Goal: Information Seeking & Learning: Understand process/instructions

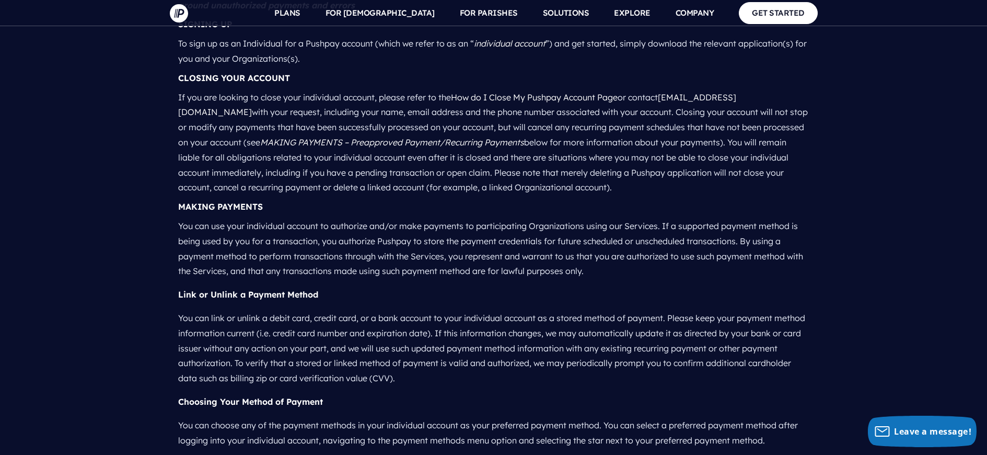
scroll to position [1428, 0]
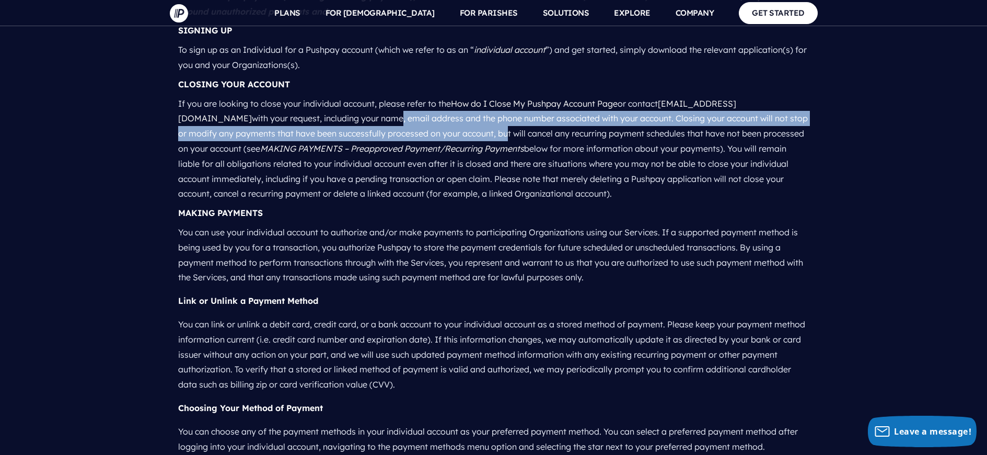
drag, startPoint x: 285, startPoint y: 90, endPoint x: 430, endPoint y: 119, distance: 147.7
click at [406, 116] on p "If you are looking to close your individual account, please refer to the How do…" at bounding box center [493, 149] width 631 height 114
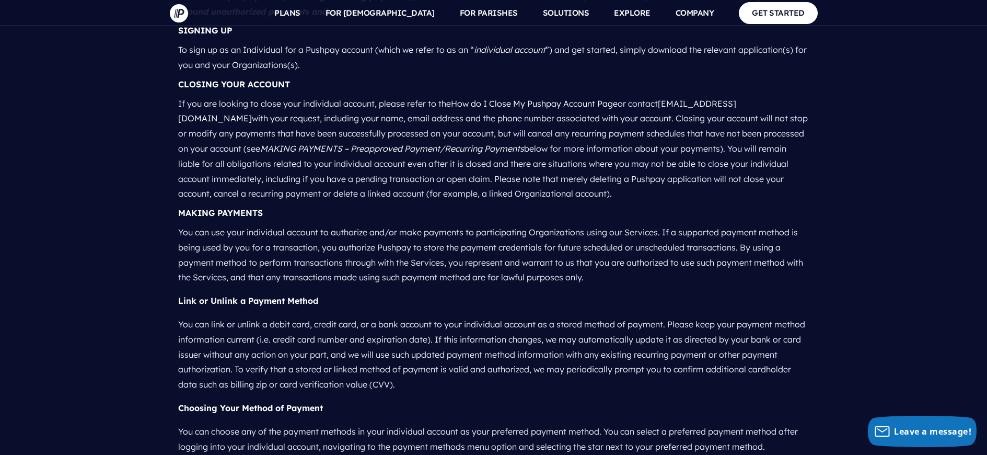
click at [450, 92] on p "If you are looking to close your individual account, please refer to the How do…" at bounding box center [493, 149] width 631 height 114
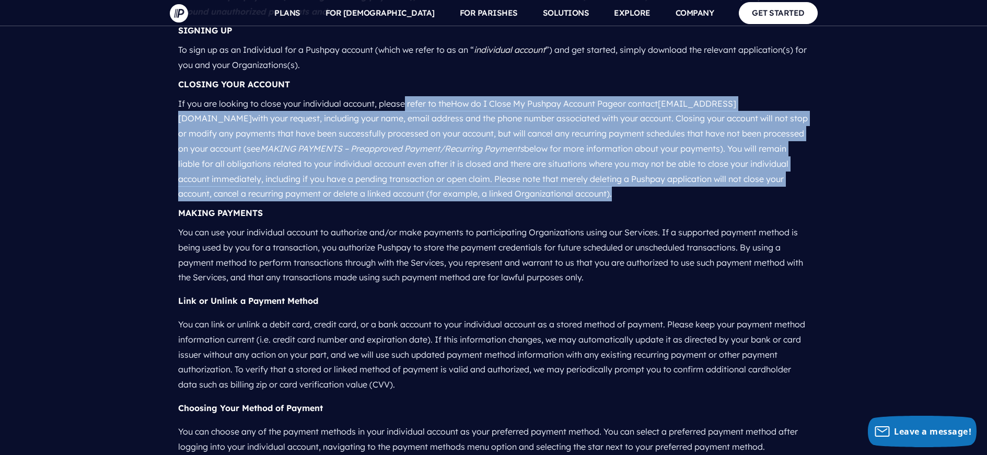
drag, startPoint x: 391, startPoint y: 84, endPoint x: 663, endPoint y: 182, distance: 289.0
click at [633, 173] on p "If you are looking to close your individual account, please refer to the How do…" at bounding box center [493, 149] width 631 height 114
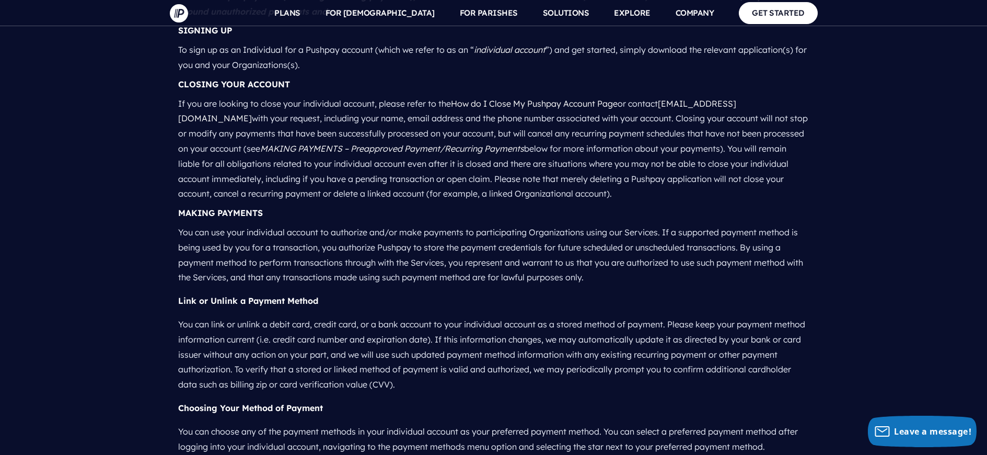
click at [667, 205] on div "MAKING PAYMENTS" at bounding box center [493, 212] width 631 height 15
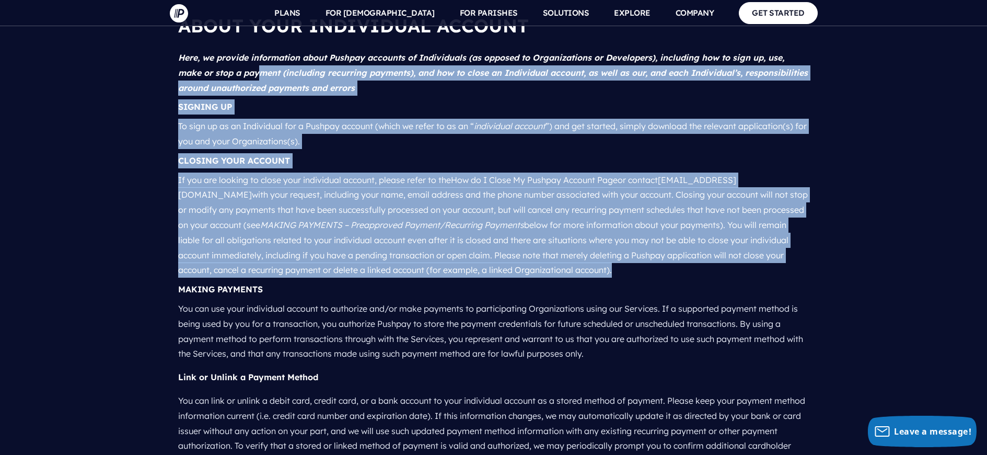
scroll to position [1338, 0]
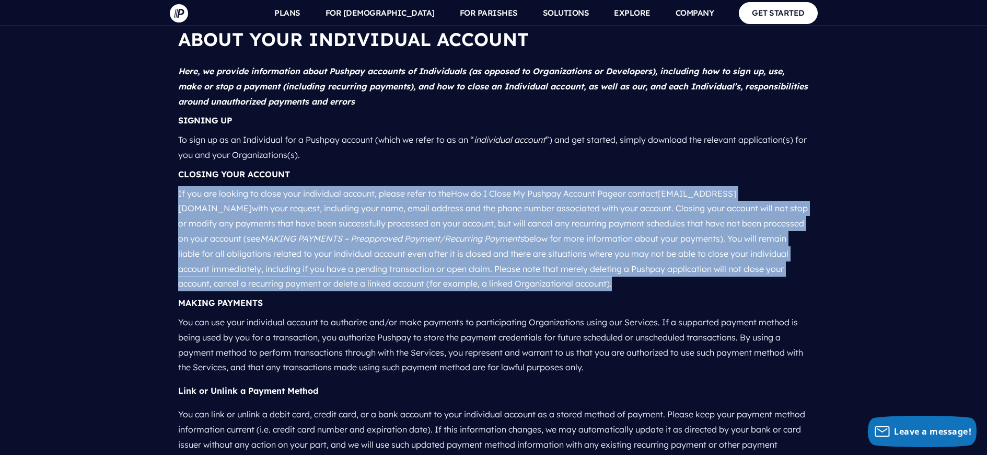
drag, startPoint x: 650, startPoint y: 178, endPoint x: 164, endPoint y: 169, distance: 486.2
click at [428, 266] on p "If you are looking to close your individual account, please refer to the How do…" at bounding box center [493, 239] width 631 height 114
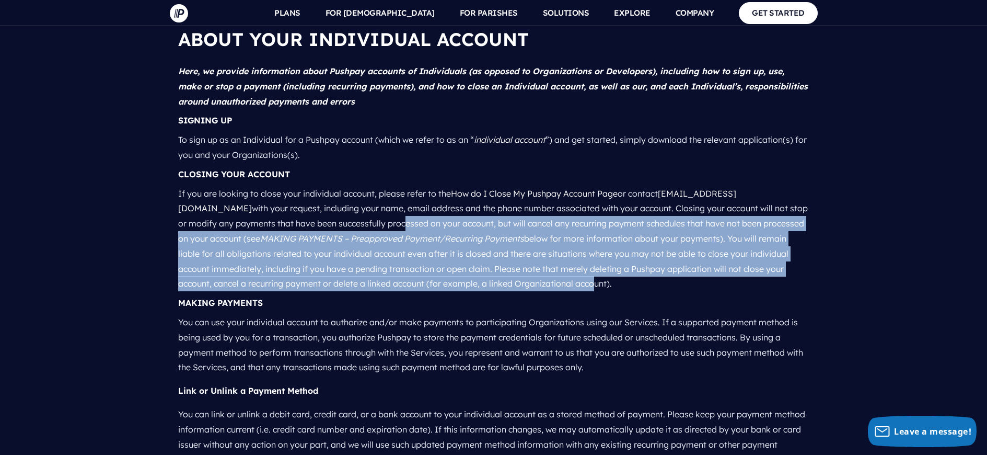
drag, startPoint x: 561, startPoint y: 264, endPoint x: 280, endPoint y: 191, distance: 290.5
click at [303, 195] on p "If you are looking to close your individual account, please refer to the How do…" at bounding box center [493, 239] width 631 height 114
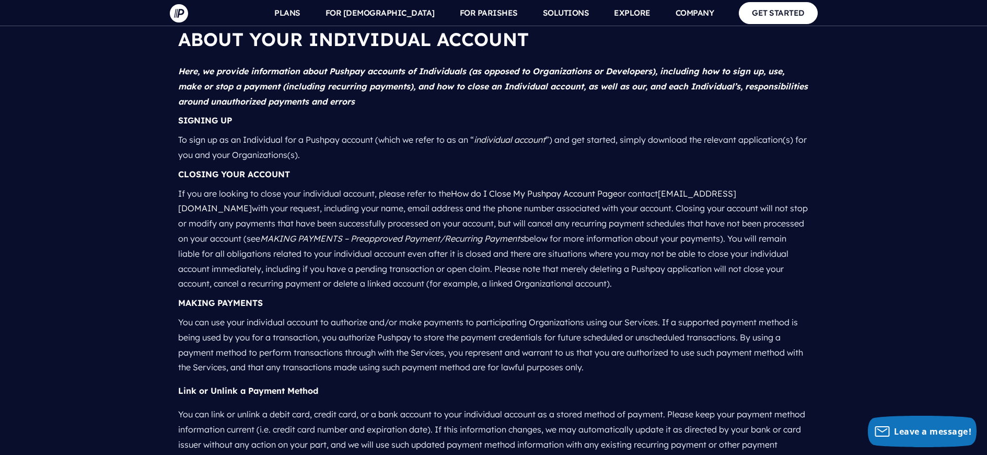
click at [279, 191] on p "If you are looking to close your individual account, please refer to the How do…" at bounding box center [493, 239] width 631 height 114
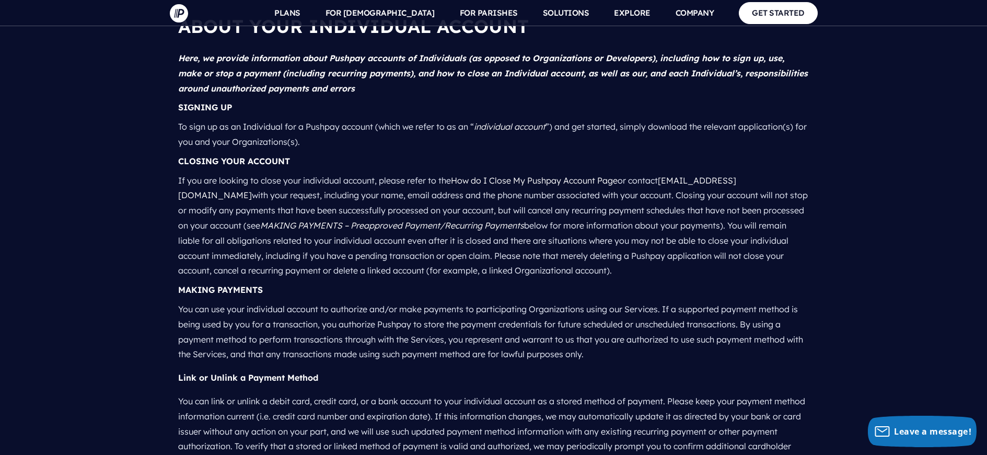
scroll to position [1358, 0]
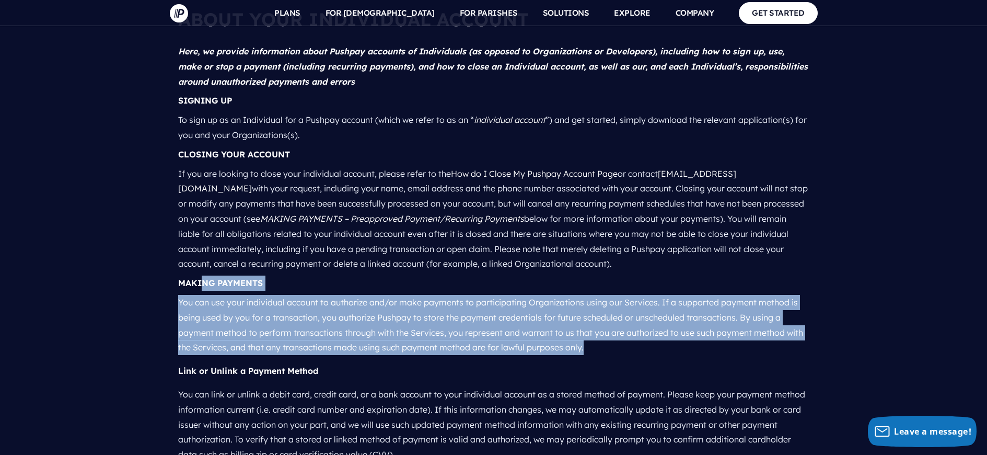
drag, startPoint x: 203, startPoint y: 255, endPoint x: 533, endPoint y: 329, distance: 337.7
click at [542, 330] on p "You can use your individual account to authorize and/or make payments to partic…" at bounding box center [493, 325] width 631 height 68
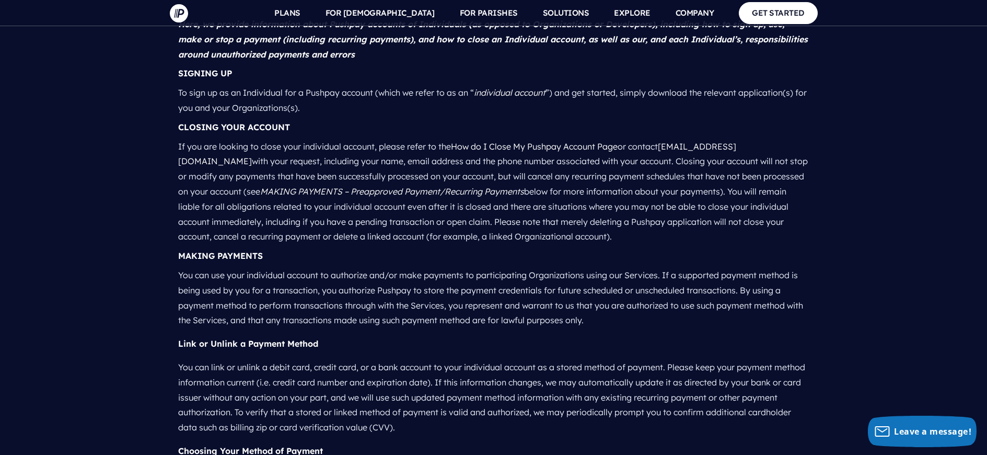
scroll to position [1572, 0]
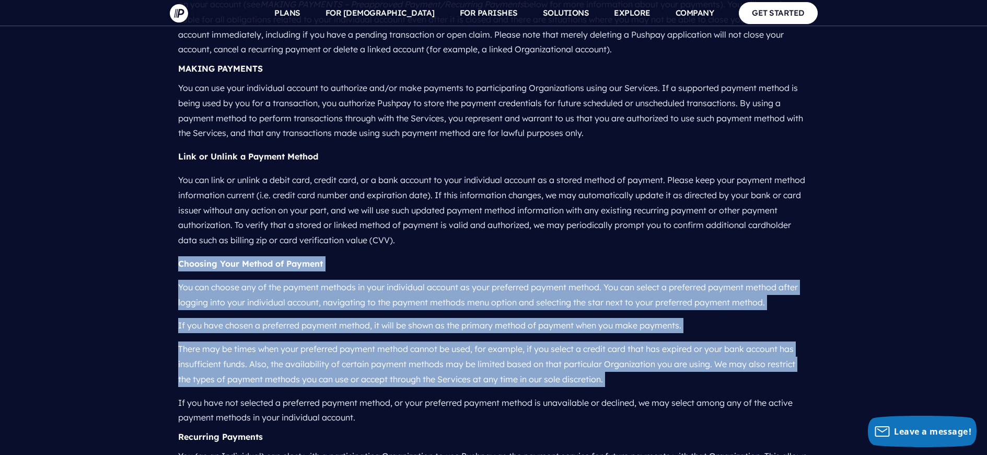
drag, startPoint x: 251, startPoint y: 217, endPoint x: 505, endPoint y: 363, distance: 292.9
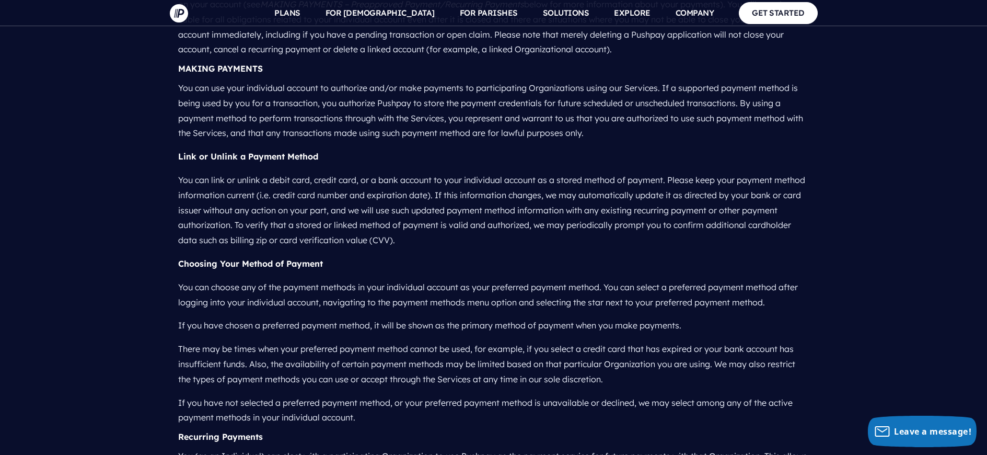
click at [505, 391] on p "If you have not selected a preferred payment method, or your preferred payment …" at bounding box center [493, 410] width 631 height 39
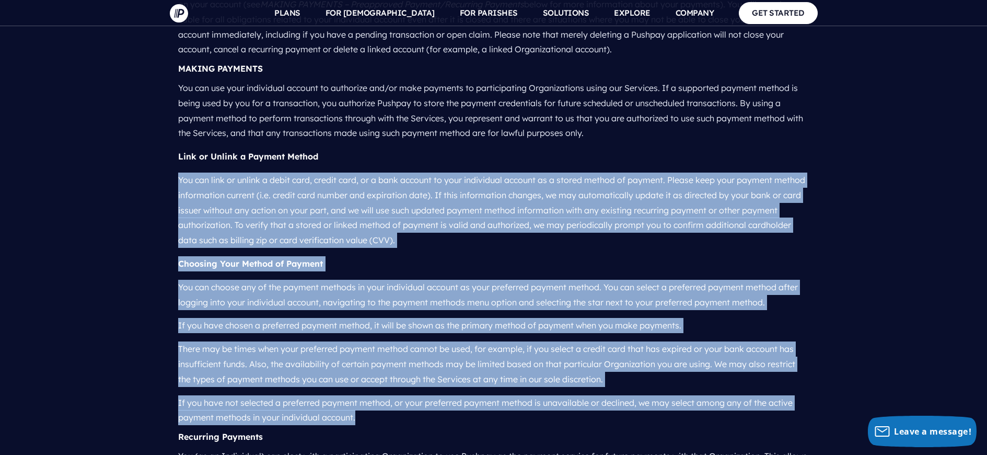
drag, startPoint x: 395, startPoint y: 359, endPoint x: 211, endPoint y: 139, distance: 286.8
click at [297, 168] on p "You can link or unlink a debit card, credit card, or a bank account to your ind…" at bounding box center [493, 210] width 631 height 84
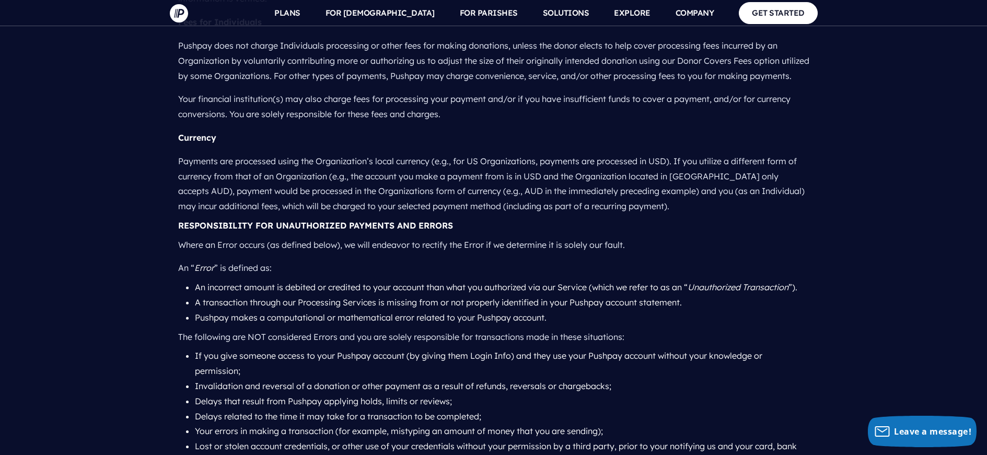
scroll to position [2332, 0]
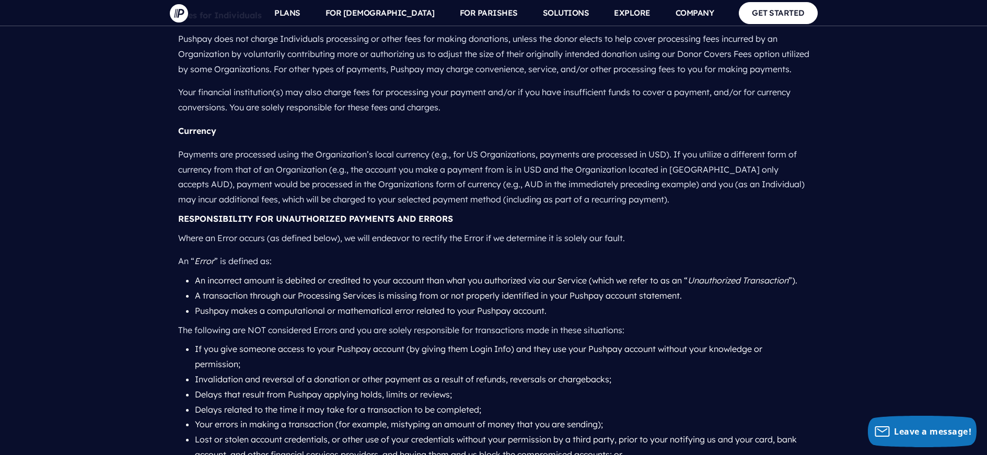
click at [303, 226] on p "Where an Error occurs (as defined below), we will endeavor to rectify the Error…" at bounding box center [493, 238] width 631 height 24
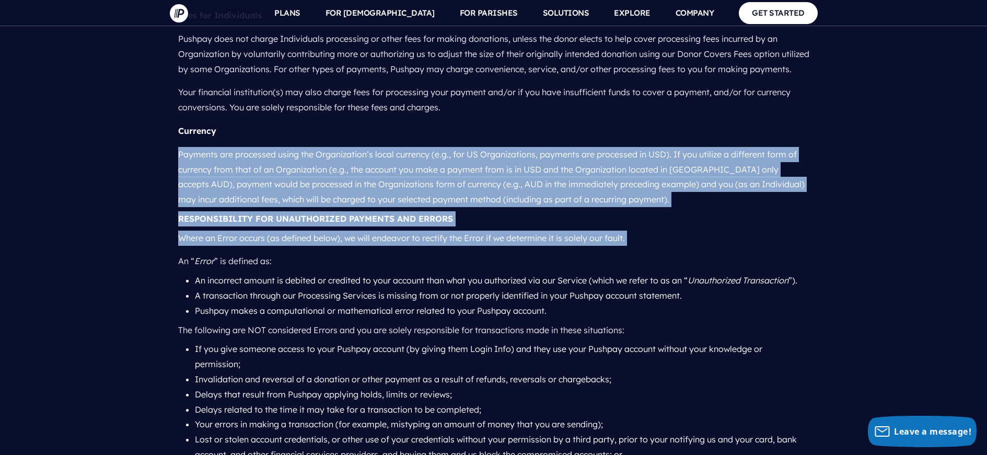
drag, startPoint x: 303, startPoint y: 202, endPoint x: 288, endPoint y: 143, distance: 61.0
click at [288, 143] on p "Payments are processed using the Organization’s local currency (e.g., for US Or…" at bounding box center [493, 177] width 631 height 68
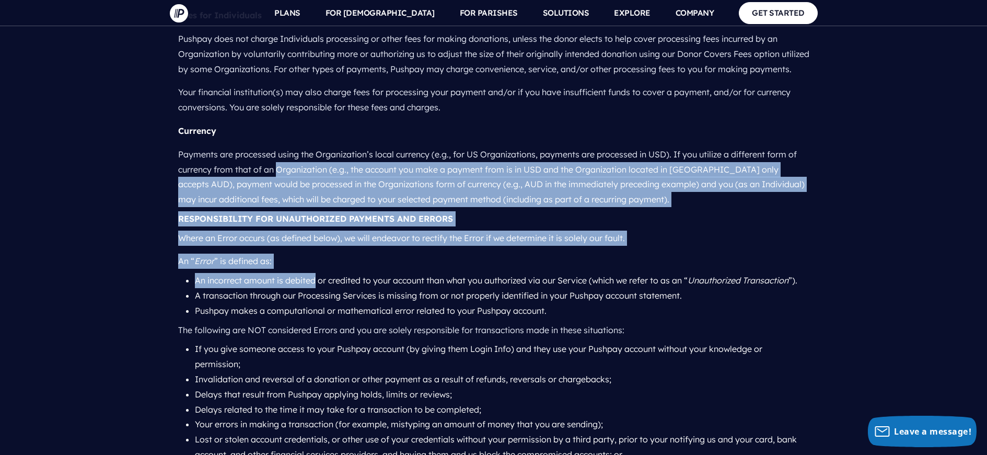
drag, startPoint x: 288, startPoint y: 143, endPoint x: 289, endPoint y: 250, distance: 107.2
click at [289, 273] on li "An incorrect amount is debited or credited to your account than what you author…" at bounding box center [502, 280] width 615 height 15
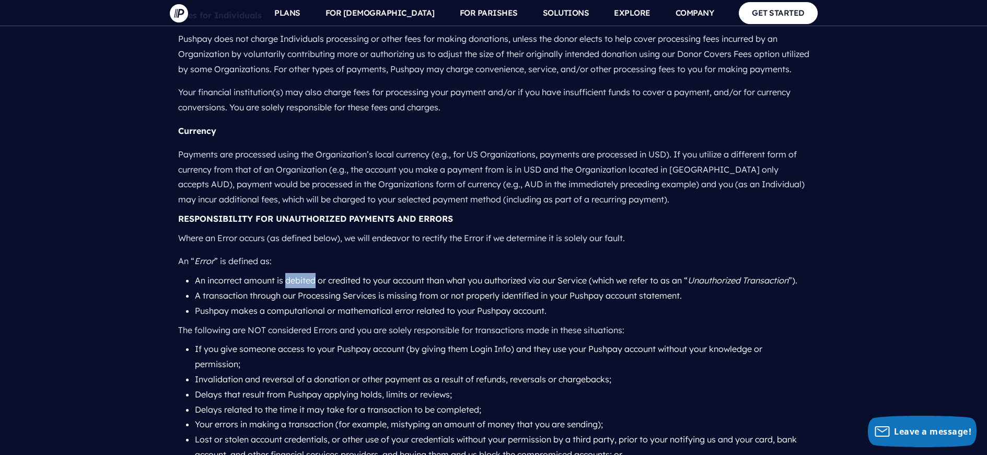
click at [289, 273] on li "An incorrect amount is debited or credited to your account than what you author…" at bounding box center [502, 280] width 615 height 15
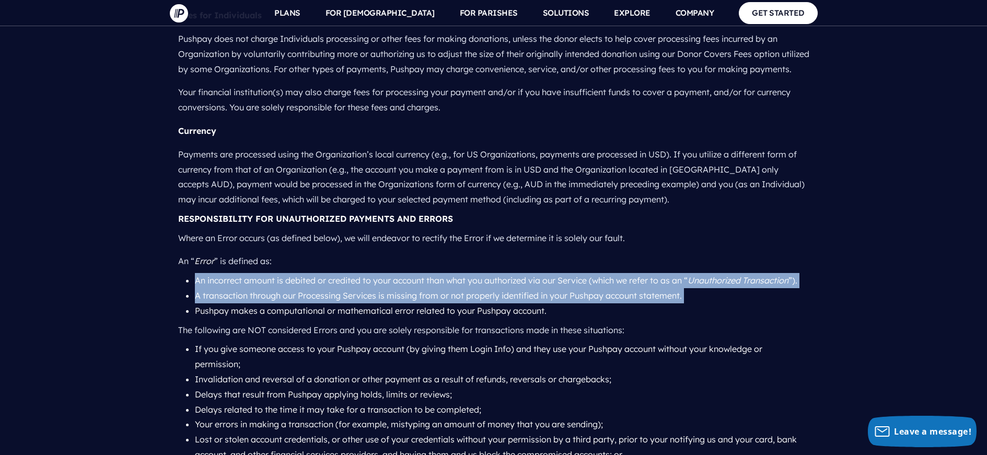
drag, startPoint x: 289, startPoint y: 250, endPoint x: 364, endPoint y: 269, distance: 77.6
click at [364, 273] on ul "An incorrect amount is debited or credited to your account than what you author…" at bounding box center [493, 295] width 631 height 45
click at [364, 288] on li "A transaction through our Processing Services is missing from or not properly i…" at bounding box center [502, 295] width 615 height 15
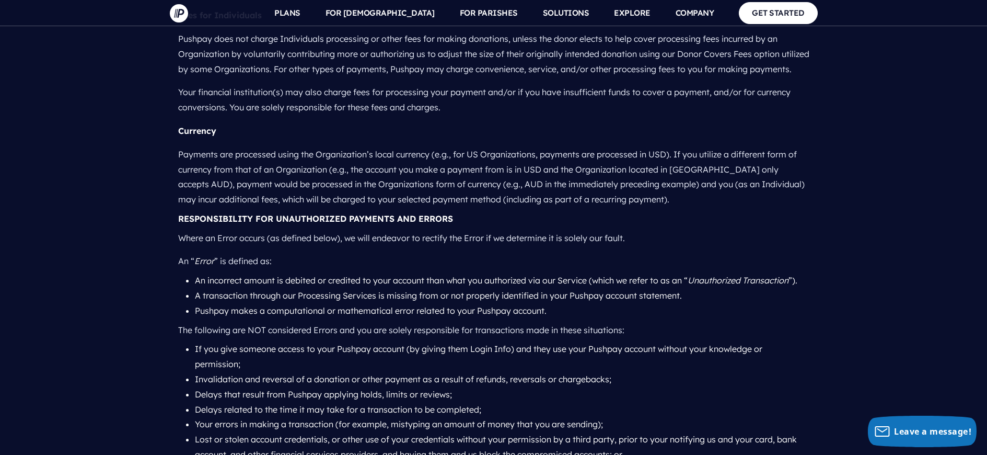
click at [361, 273] on li "An incorrect amount is debited or credited to your account than what you author…" at bounding box center [502, 280] width 615 height 15
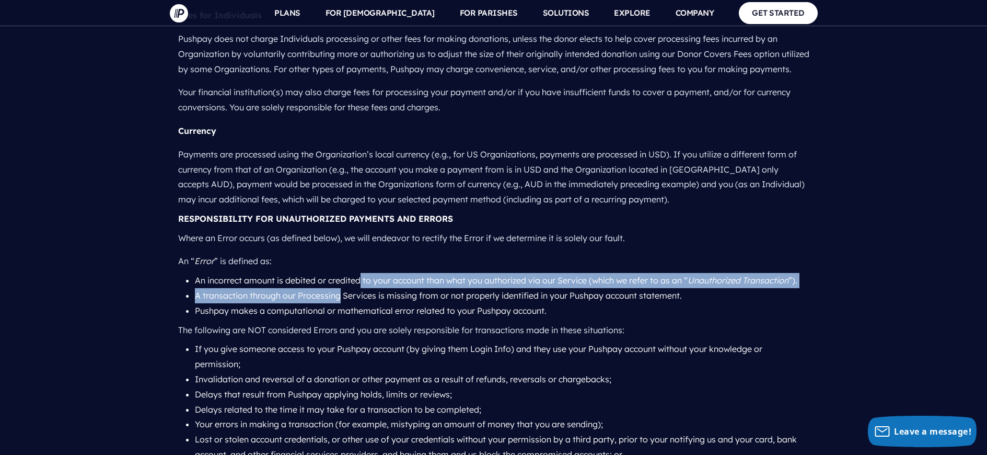
drag, startPoint x: 361, startPoint y: 248, endPoint x: 336, endPoint y: 263, distance: 29.8
click at [336, 273] on ul "An incorrect amount is debited or credited to your account than what you author…" at bounding box center [493, 295] width 631 height 45
click at [336, 288] on li "A transaction through our Processing Services is missing from or not properly i…" at bounding box center [502, 295] width 615 height 15
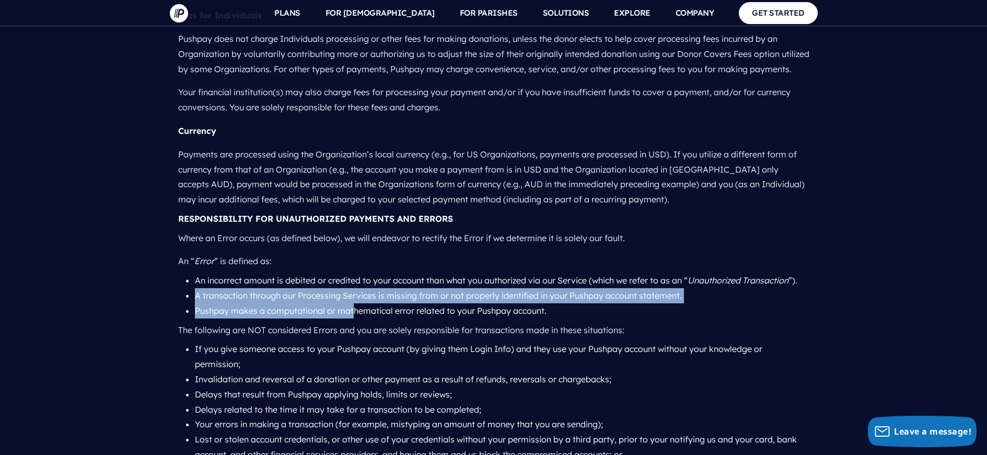
drag, startPoint x: 334, startPoint y: 256, endPoint x: 353, endPoint y: 276, distance: 28.1
click at [353, 276] on ul "An incorrect amount is debited or credited to your account than what you author…" at bounding box center [493, 295] width 631 height 45
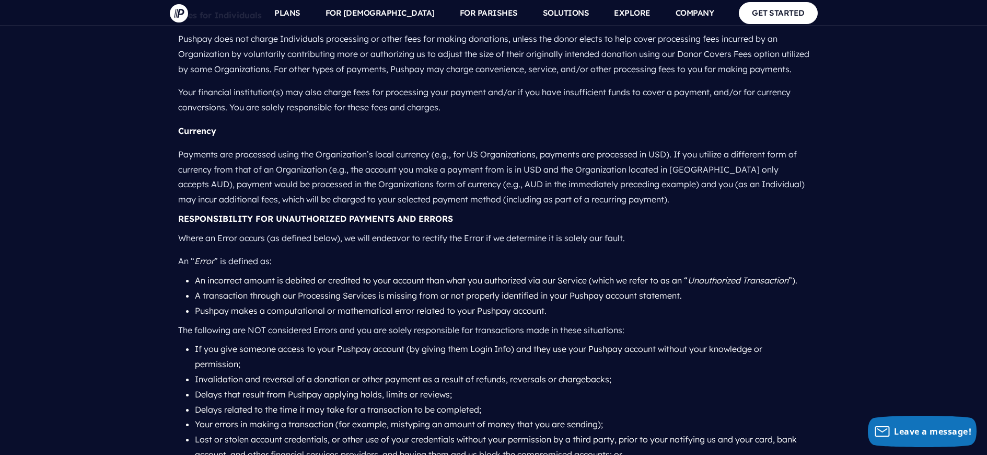
click at [361, 303] on li "Pushpay makes a computational or mathematical error related to your Pushpay acc…" at bounding box center [502, 310] width 615 height 15
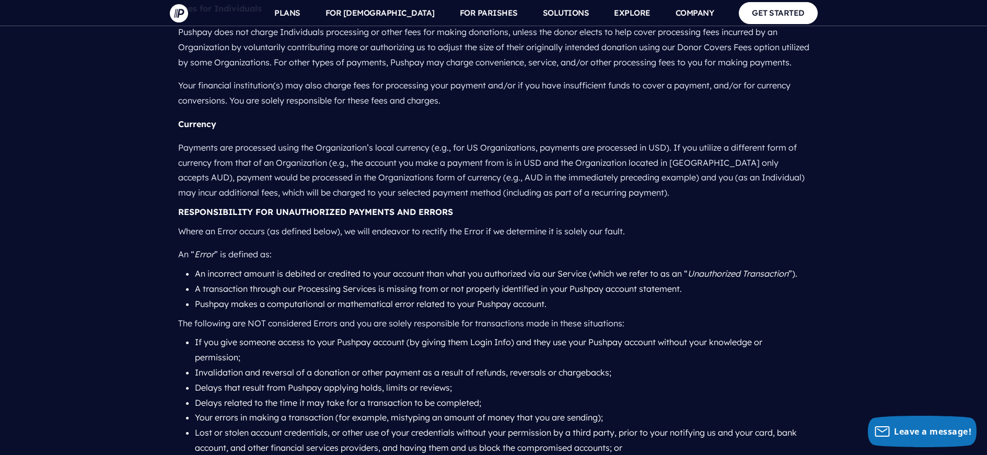
scroll to position [2346, 0]
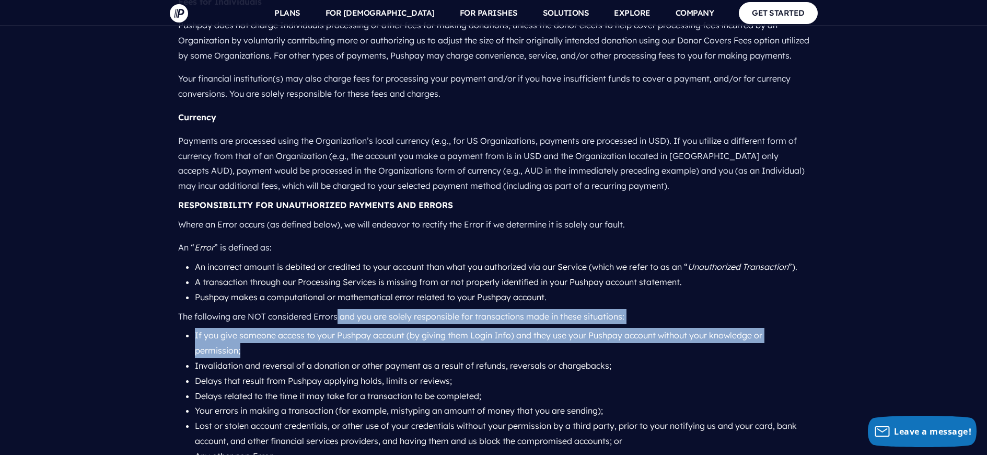
drag, startPoint x: 335, startPoint y: 278, endPoint x: 518, endPoint y: 320, distance: 188.3
click at [518, 328] on li "If you give someone access to your Pushpay account (by giving them Login Info) …" at bounding box center [502, 343] width 615 height 30
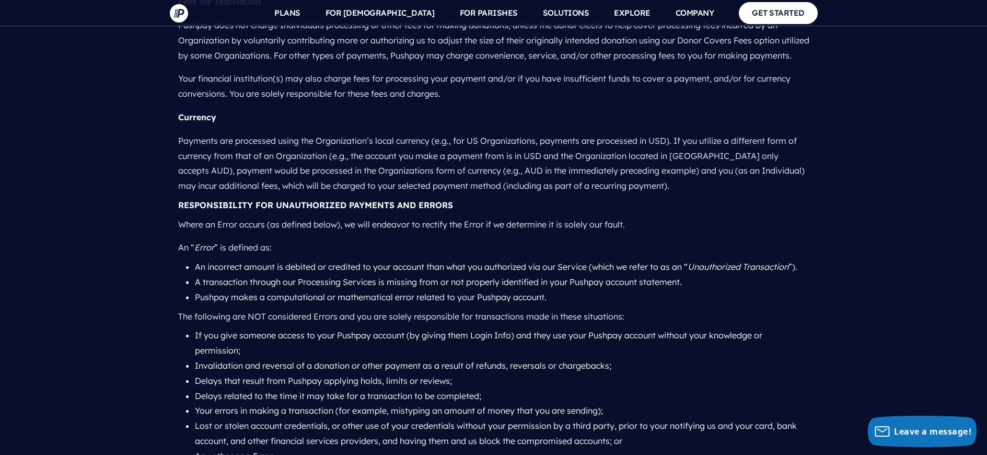
click at [206, 328] on li "If you give someone access to your Pushpay account (by giving them Login Info) …" at bounding box center [502, 343] width 615 height 30
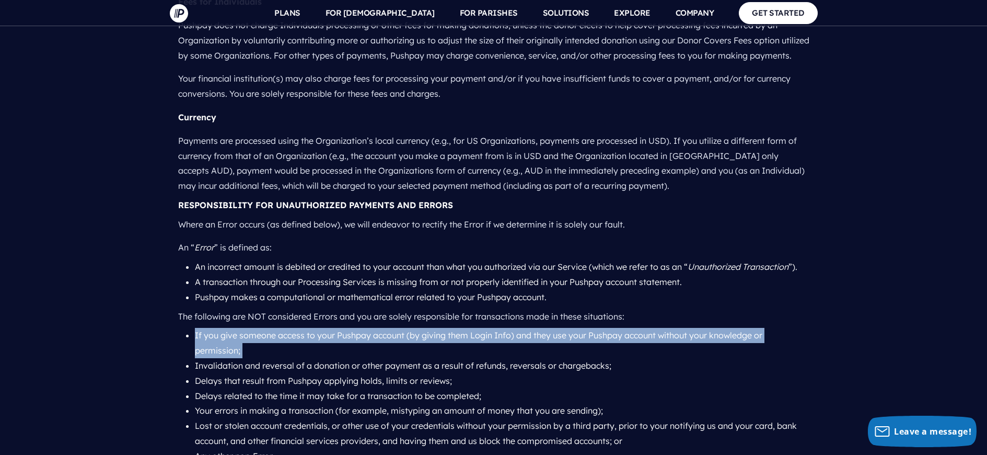
drag, startPoint x: 206, startPoint y: 301, endPoint x: 272, endPoint y: 324, distance: 69.8
click at [272, 328] on li "If you give someone access to your Pushpay account (by giving them Login Info) …" at bounding box center [502, 343] width 615 height 30
click at [274, 328] on li "If you give someone access to your Pushpay account (by giving them Login Info) …" at bounding box center [502, 343] width 615 height 30
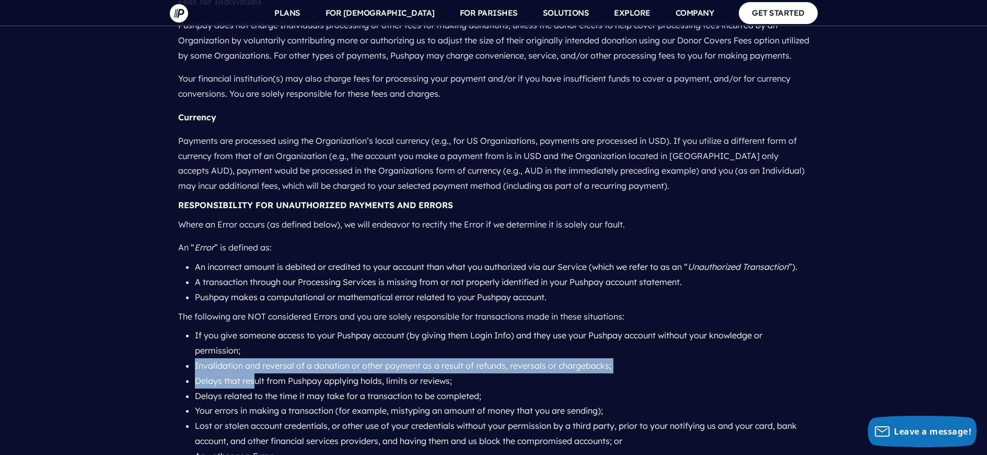
drag, startPoint x: 285, startPoint y: 318, endPoint x: 256, endPoint y: 344, distance: 39.3
click at [256, 344] on ul "If you give someone access to your Pushpay account (by giving them Login Info) …" at bounding box center [493, 395] width 631 height 135
click at [256, 373] on li "Delays that result from Pushpay applying holds, limits or reviews;" at bounding box center [502, 380] width 615 height 15
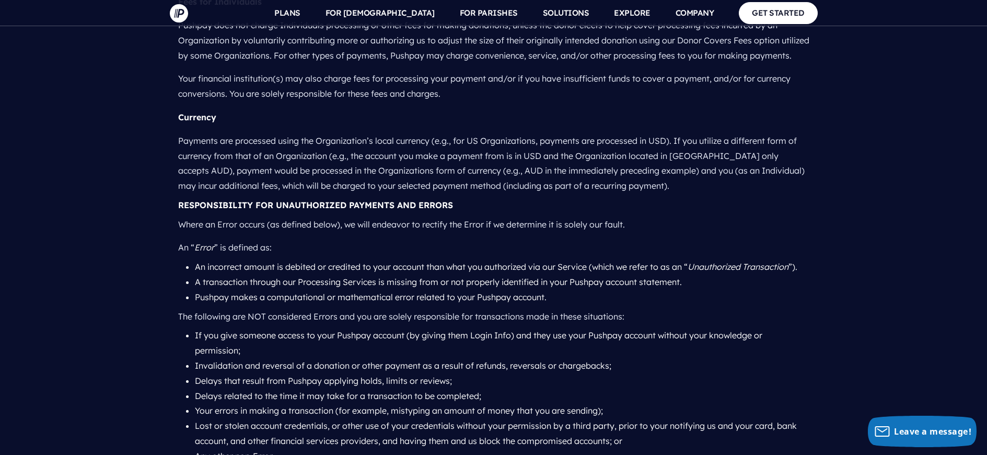
click at [253, 358] on li "Invalidation and reversal of a donation or other payment as a result of refunds…" at bounding box center [502, 365] width 615 height 15
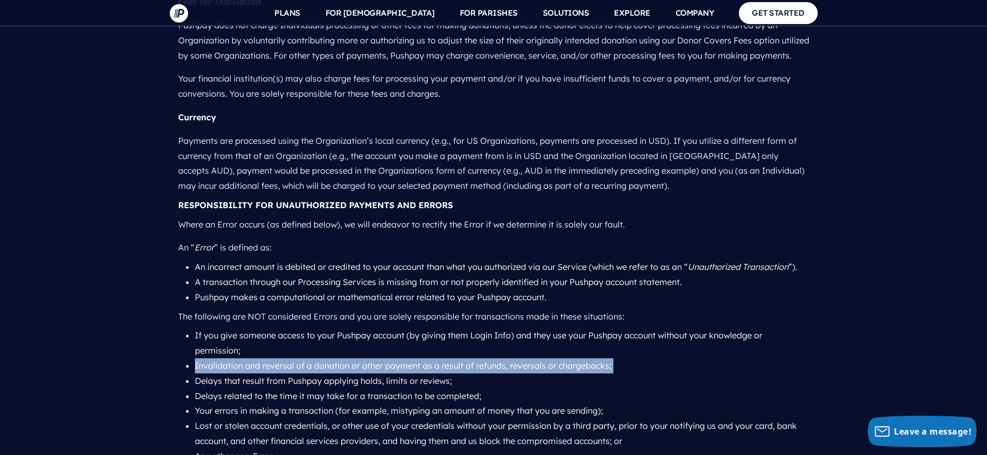
click at [253, 358] on li "Invalidation and reversal of a donation or other payment as a result of refunds…" at bounding box center [502, 365] width 615 height 15
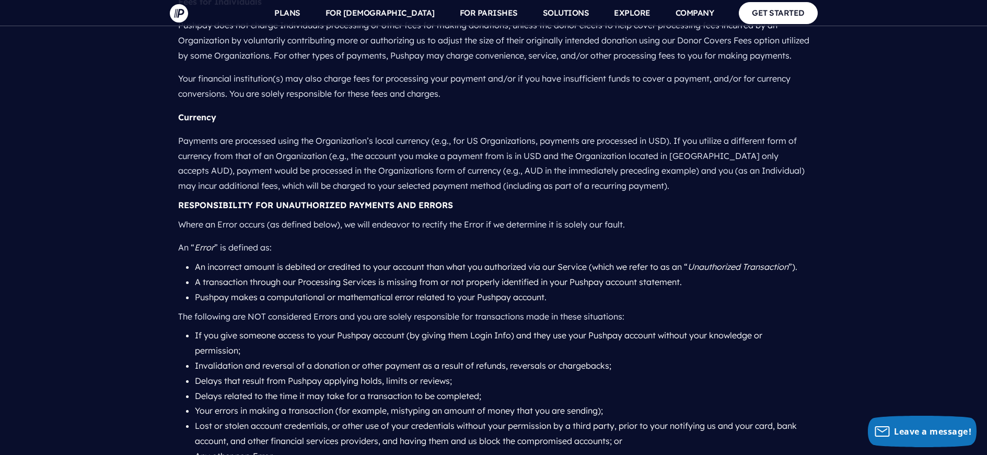
click at [252, 373] on li "Delays that result from Pushpay applying holds, limits or reviews;" at bounding box center [502, 380] width 615 height 15
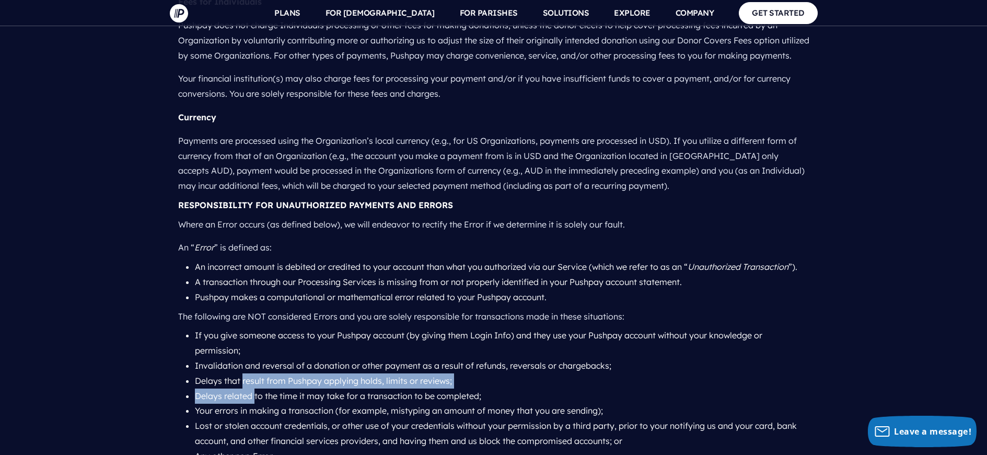
drag, startPoint x: 252, startPoint y: 342, endPoint x: 252, endPoint y: 358, distance: 15.7
click at [252, 364] on ul "If you give someone access to your Pushpay account (by giving them Login Info) …" at bounding box center [493, 395] width 631 height 135
click at [253, 373] on li "Delays that result from Pushpay applying holds, limits or reviews;" at bounding box center [502, 380] width 615 height 15
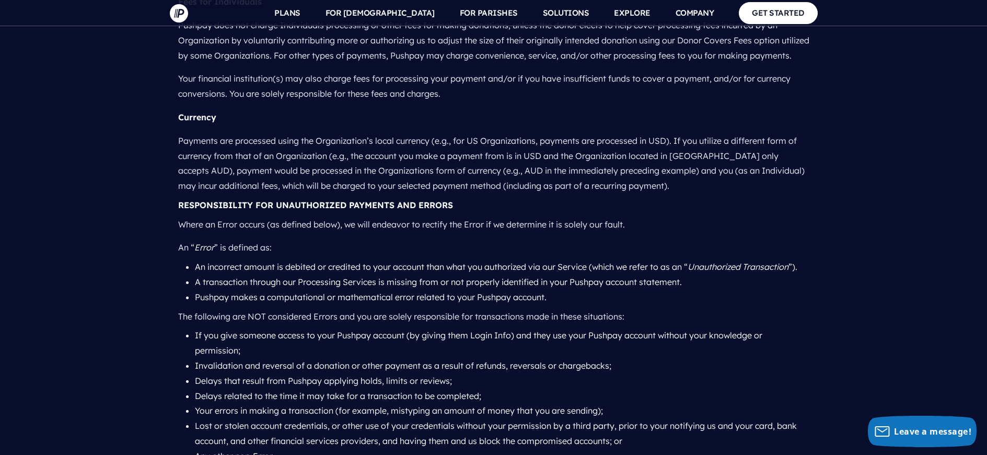
click at [253, 373] on li "Delays that result from Pushpay applying holds, limits or reviews;" at bounding box center [502, 380] width 615 height 15
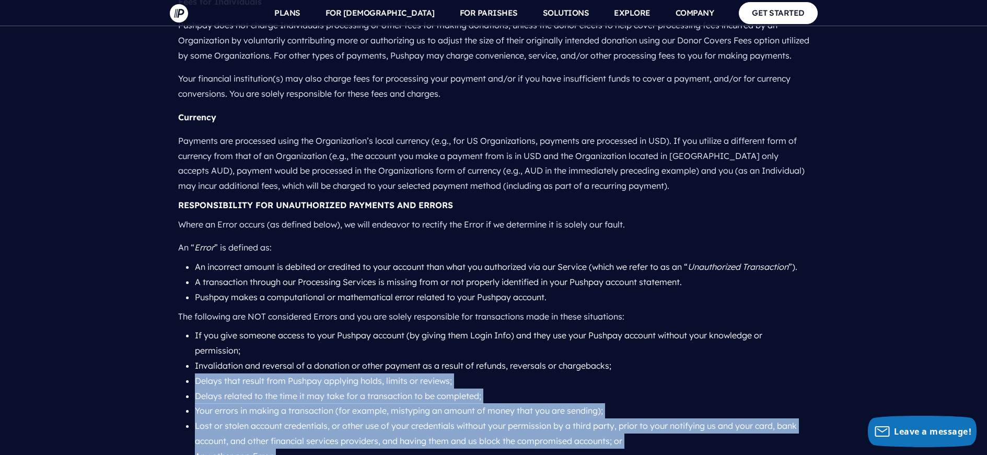
drag, startPoint x: 253, startPoint y: 354, endPoint x: 321, endPoint y: 416, distance: 92.2
click at [317, 416] on ul "If you give someone access to your Pushpay account (by giving them Login Info) …" at bounding box center [493, 395] width 631 height 135
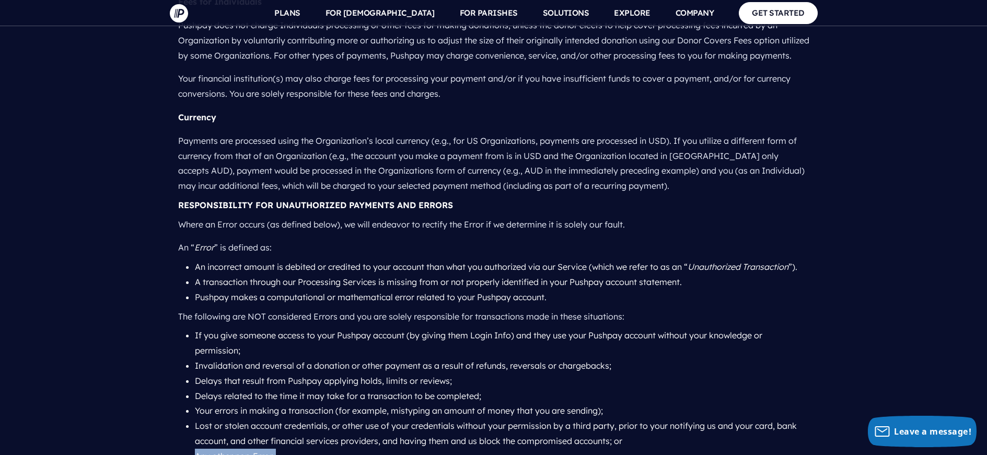
click at [322, 449] on li "Any other non-Error." at bounding box center [502, 456] width 615 height 15
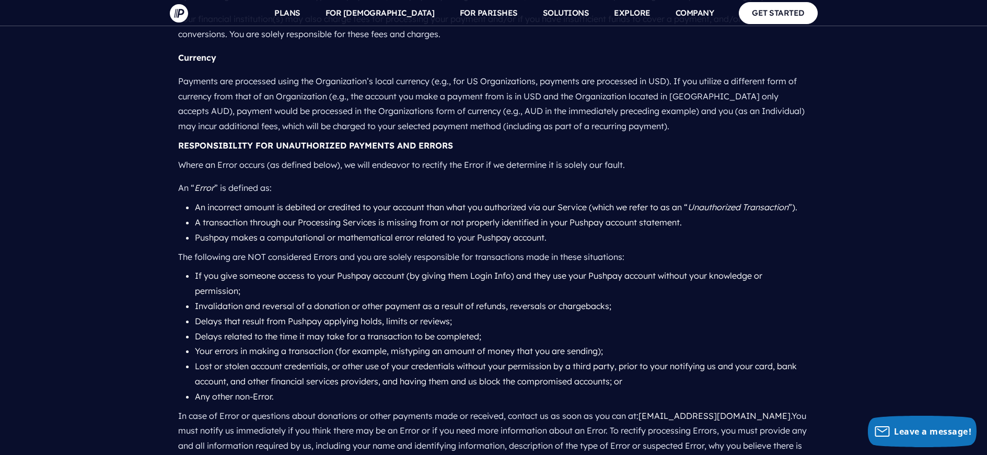
click at [321, 409] on p "In case of Error or questions about donations or other payments made or receive…" at bounding box center [493, 453] width 631 height 99
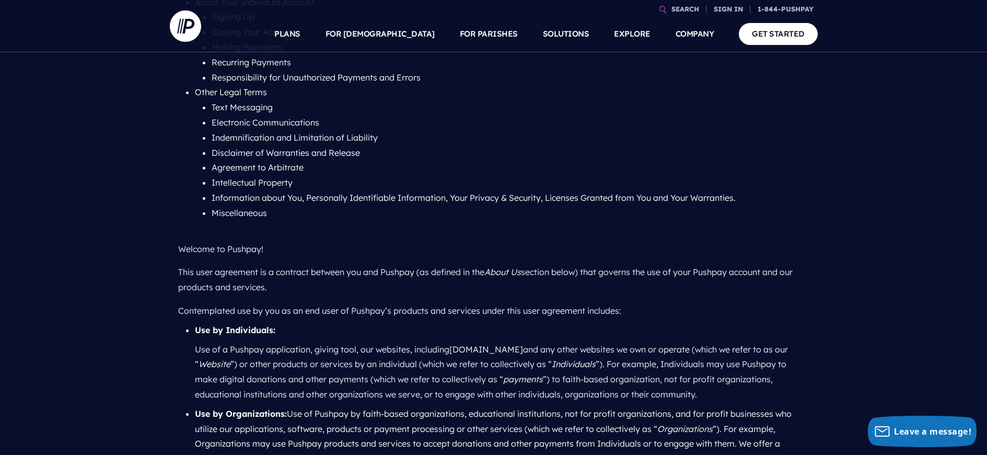
scroll to position [0, 0]
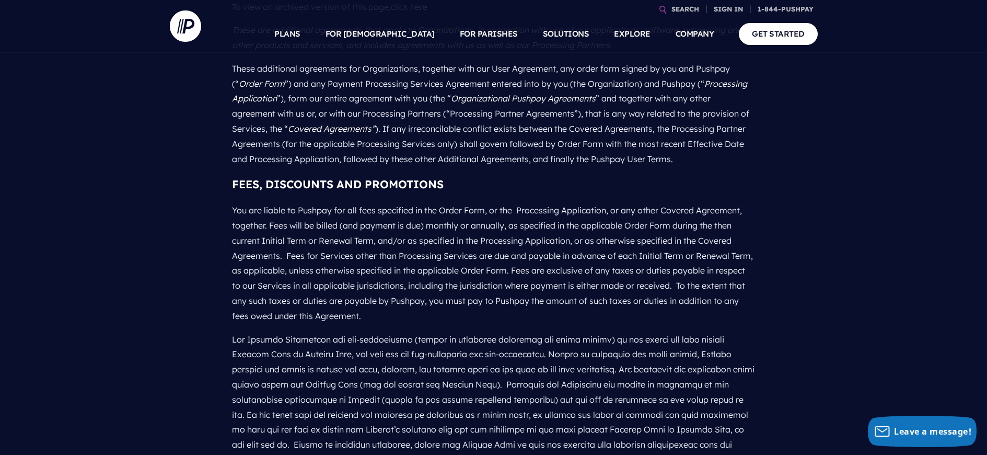
scroll to position [125, 0]
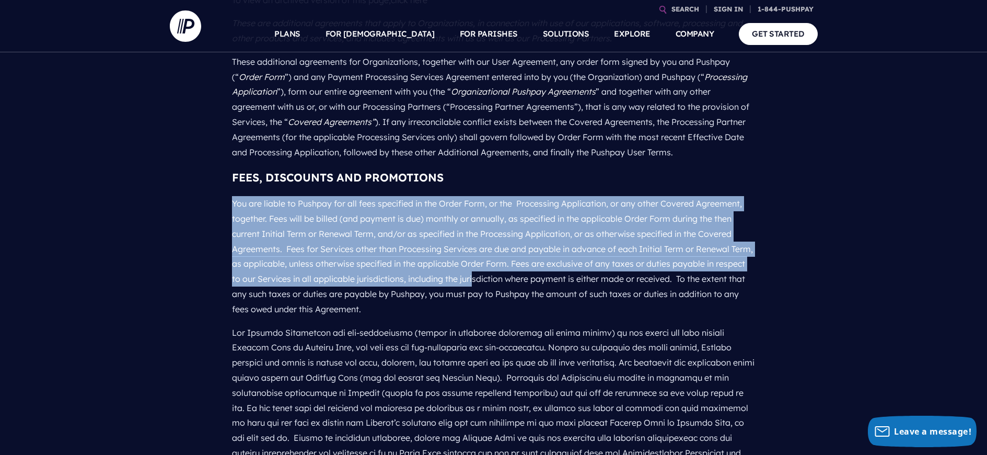
drag, startPoint x: 504, startPoint y: 191, endPoint x: 476, endPoint y: 274, distance: 87.3
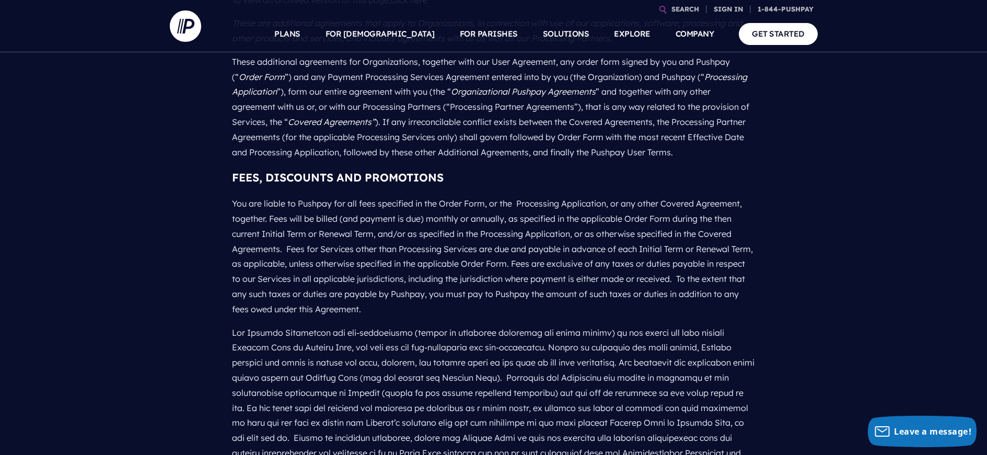
click at [508, 295] on p "You are liable to Pushpay for all fees specified in the Order Form, or the Proc…" at bounding box center [493, 256] width 523 height 129
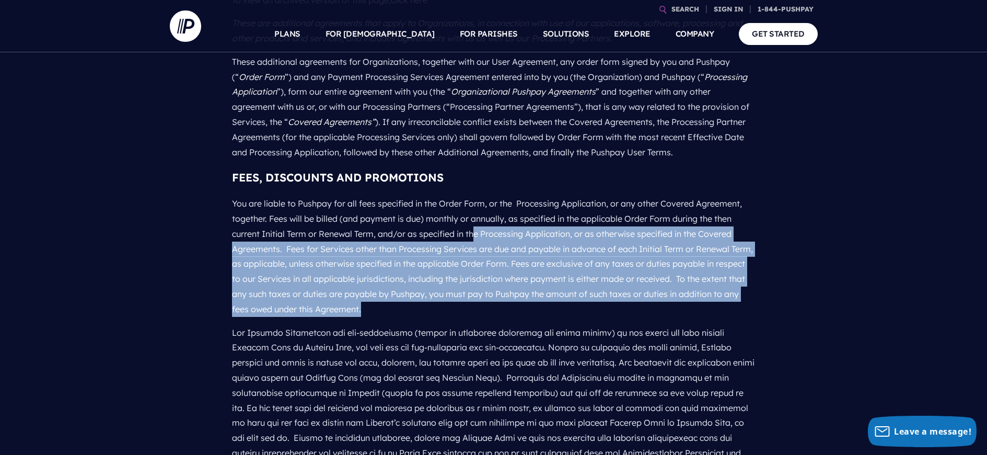
scroll to position [119, 0]
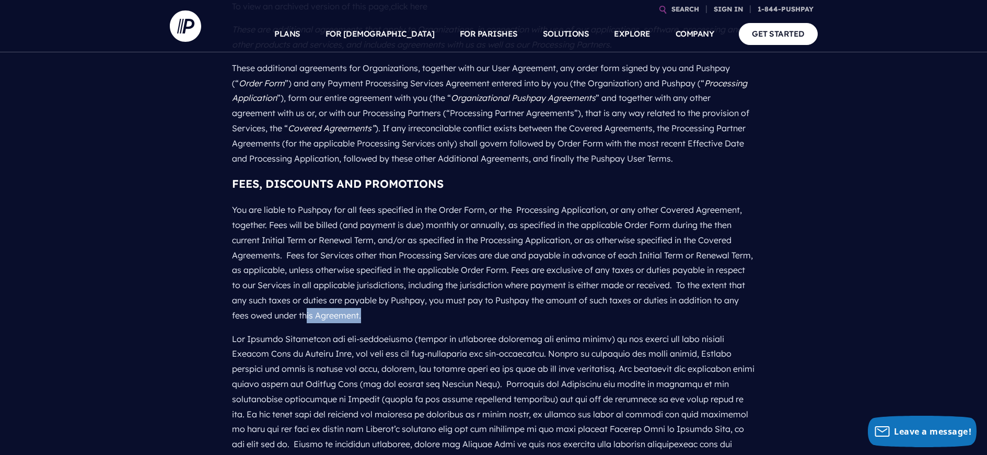
drag, startPoint x: 402, startPoint y: 298, endPoint x: 305, endPoint y: 306, distance: 97.0
click at [305, 306] on p "You are liable to Pushpay for all fees specified in the Order Form, or the Proc…" at bounding box center [493, 262] width 523 height 129
drag, startPoint x: 305, startPoint y: 306, endPoint x: 304, endPoint y: 298, distance: 7.4
click at [305, 306] on p "You are liable to Pushpay for all fees specified in the Order Form, or the Proc…" at bounding box center [493, 262] width 523 height 129
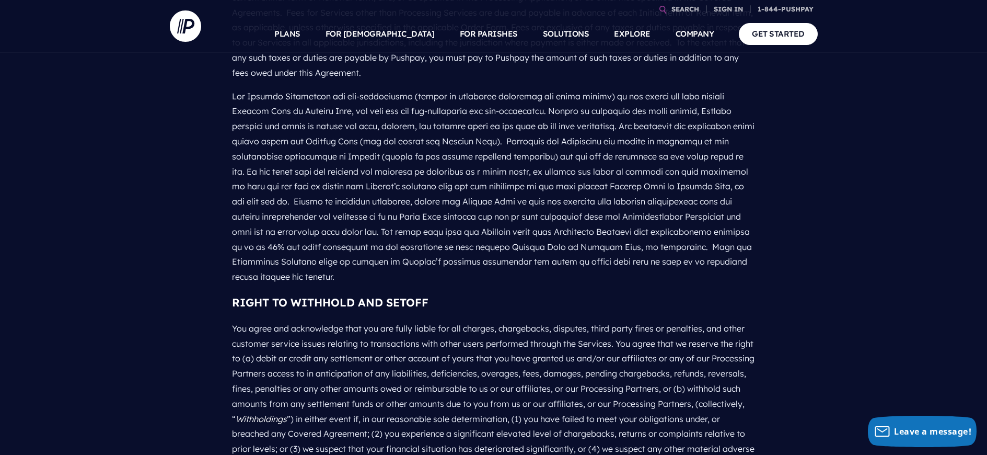
scroll to position [369, 0]
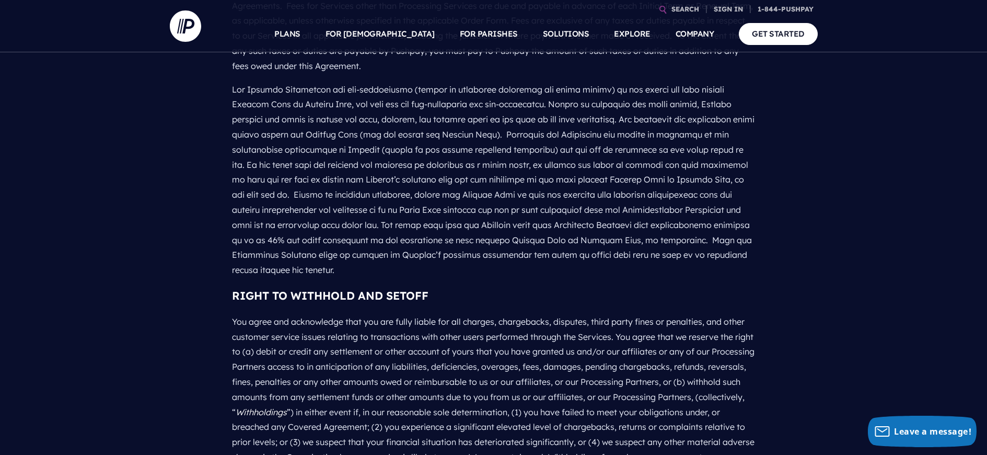
click at [343, 154] on p at bounding box center [493, 180] width 523 height 204
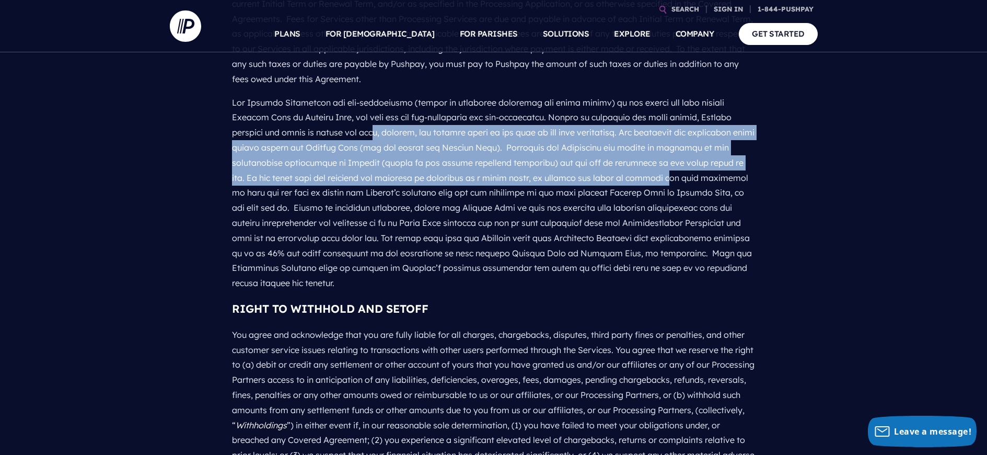
drag, startPoint x: 334, startPoint y: 119, endPoint x: 620, endPoint y: 161, distance: 290.1
click at [603, 158] on p at bounding box center [493, 193] width 523 height 204
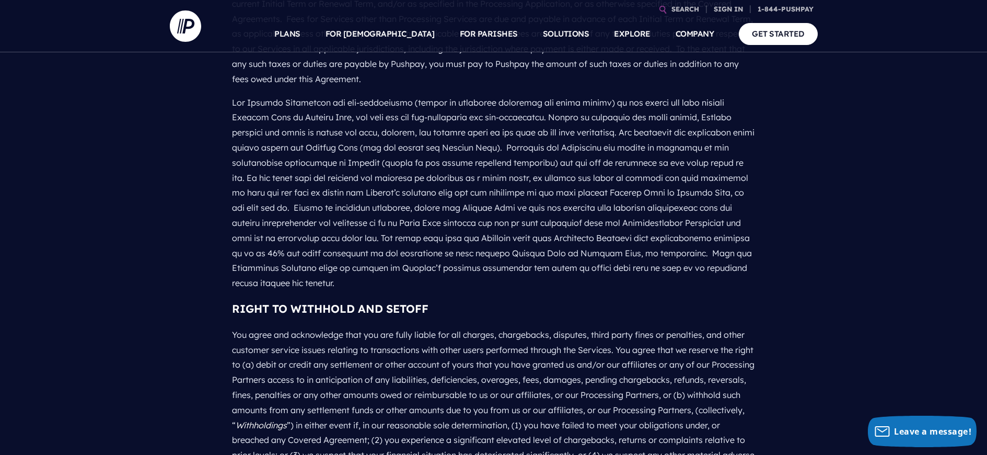
click at [621, 161] on p at bounding box center [493, 193] width 523 height 204
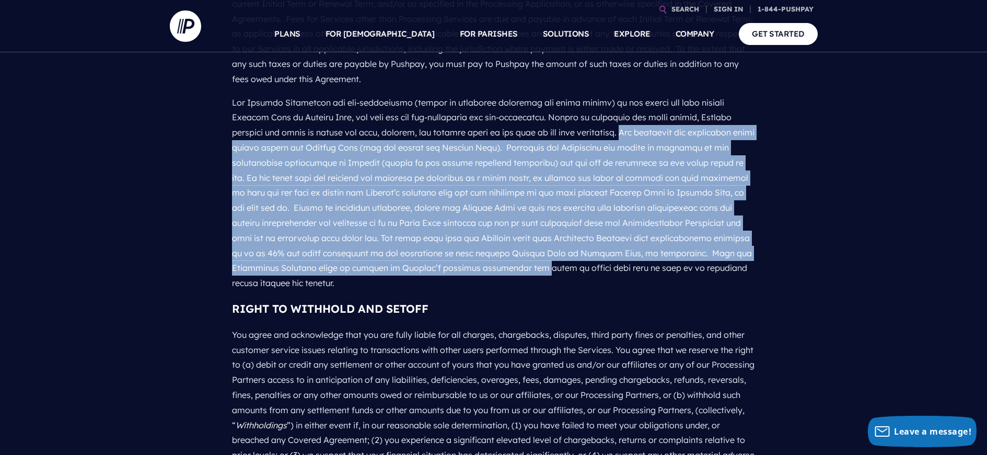
drag, startPoint x: 577, startPoint y: 125, endPoint x: 418, endPoint y: 253, distance: 204.5
click at [418, 253] on p at bounding box center [493, 193] width 523 height 204
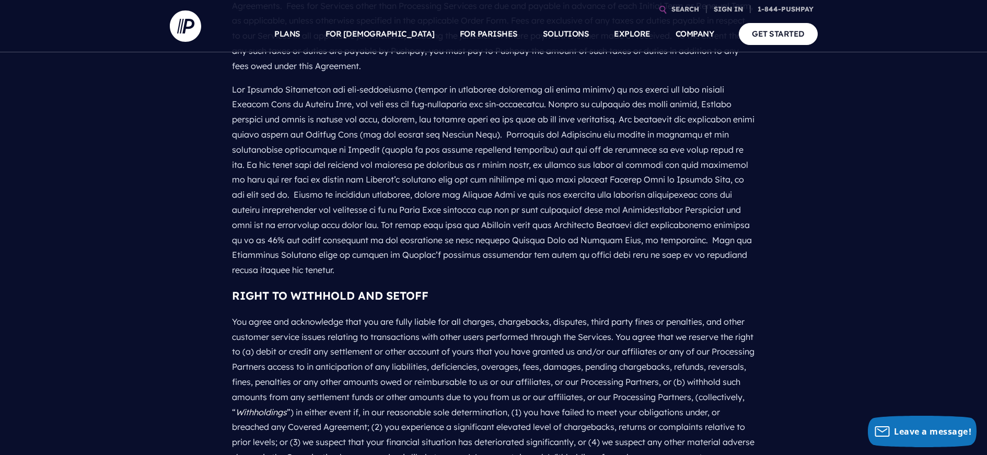
scroll to position [375, 0]
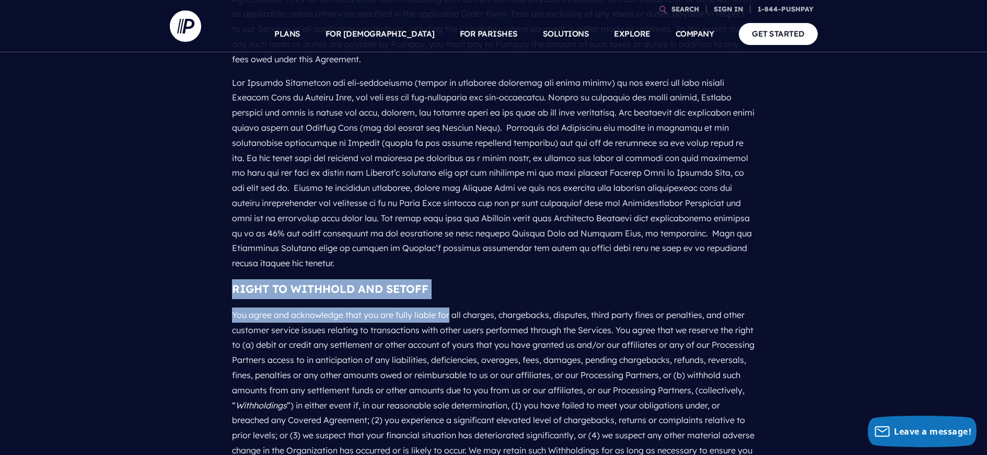
drag, startPoint x: 340, startPoint y: 246, endPoint x: 485, endPoint y: 298, distance: 153.6
click at [485, 298] on div "FEES, DISCOUNTS AND PROMOTIONS You are liable to Pushpay for all fees specified…" at bounding box center [493, 463] width 523 height 1098
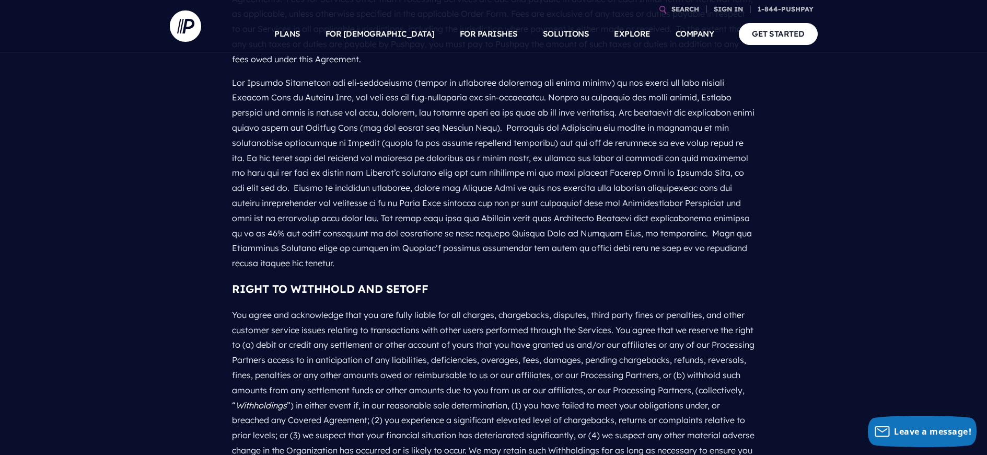
click at [518, 311] on p "You agree and acknowledge that you are fully liable for all charges, chargeback…" at bounding box center [493, 412] width 523 height 219
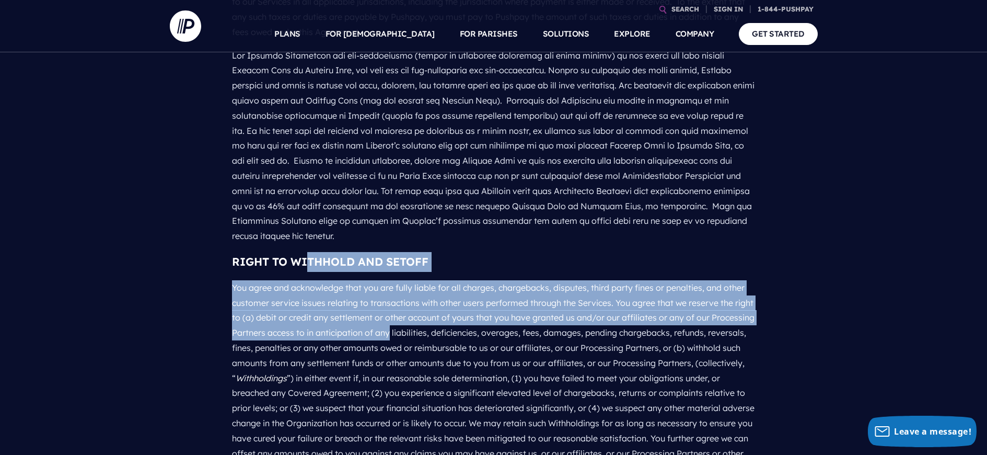
drag, startPoint x: 400, startPoint y: 281, endPoint x: 304, endPoint y: 237, distance: 106.2
click at [304, 237] on div "FEES, DISCOUNTS AND PROMOTIONS You are liable to Pushpay for all fees specified…" at bounding box center [493, 436] width 523 height 1098
click at [304, 255] on b "RIGHT TO WITHHOLD AND SETOFF" at bounding box center [330, 262] width 197 height 14
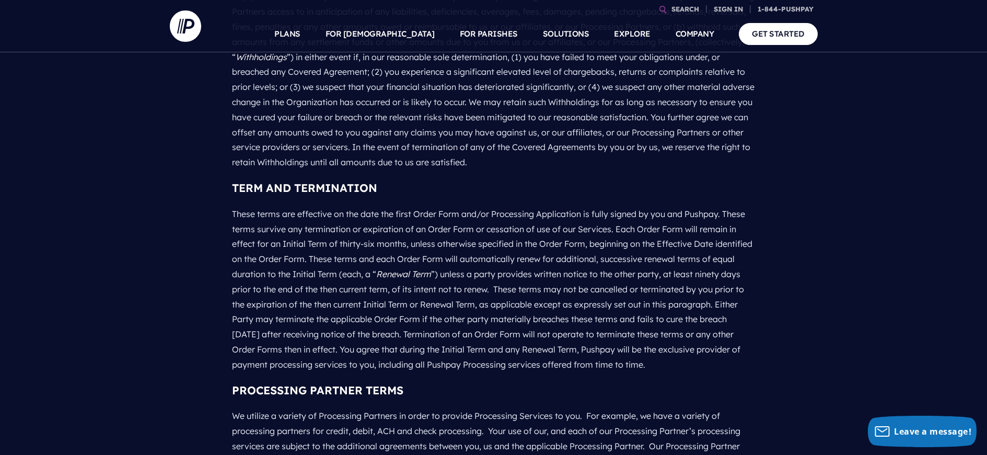
scroll to position [730, 0]
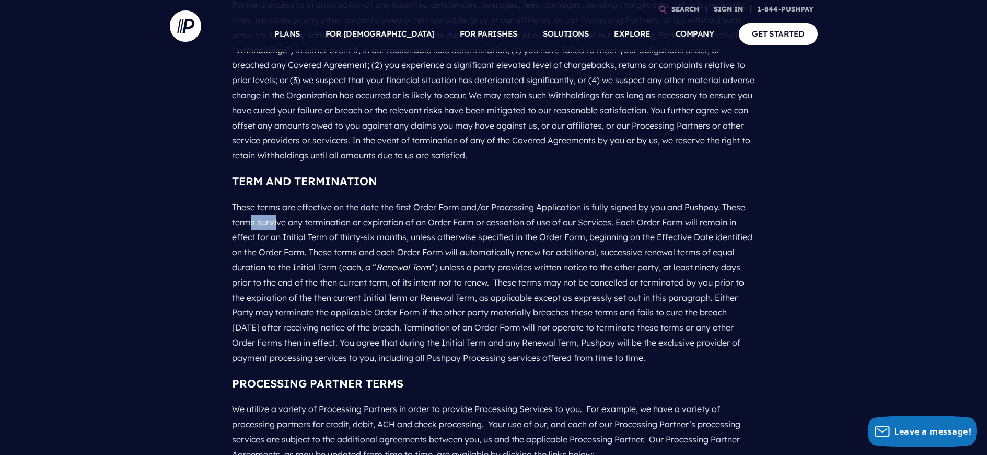
drag, startPoint x: 251, startPoint y: 182, endPoint x: 278, endPoint y: 188, distance: 27.9
click at [278, 196] on p "These terms are effective on the date the first Order Form and/or Processing Ap…" at bounding box center [493, 283] width 523 height 174
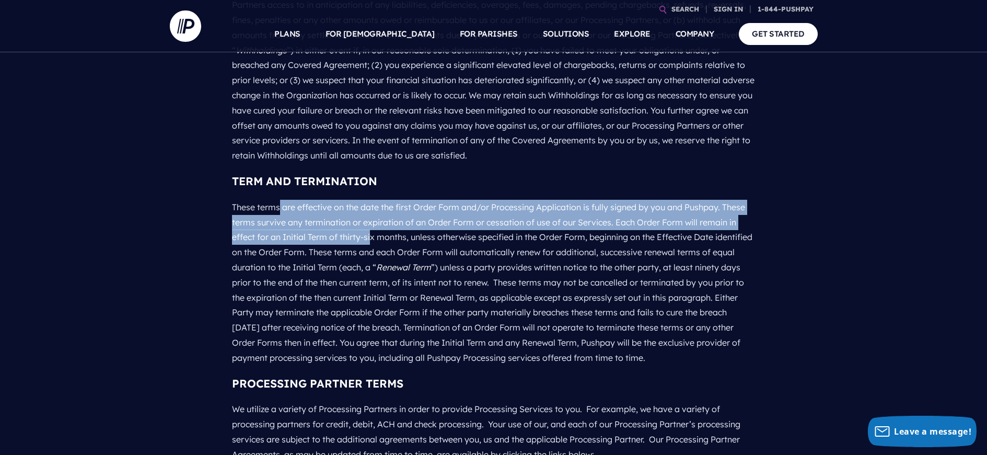
drag, startPoint x: 285, startPoint y: 176, endPoint x: 682, endPoint y: 320, distance: 422.0
click at [682, 320] on p "These terms are effective on the date the first Order Form and/or Processing Ap…" at bounding box center [493, 283] width 523 height 174
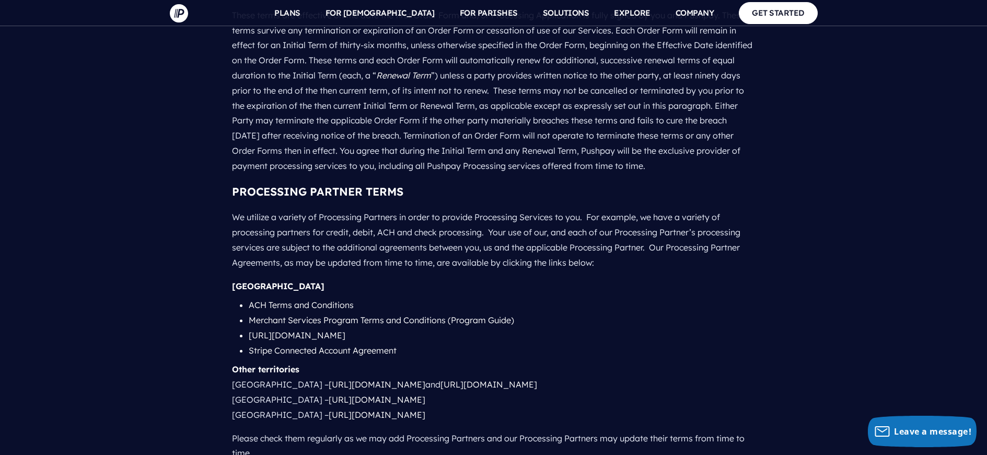
scroll to position [916, 0]
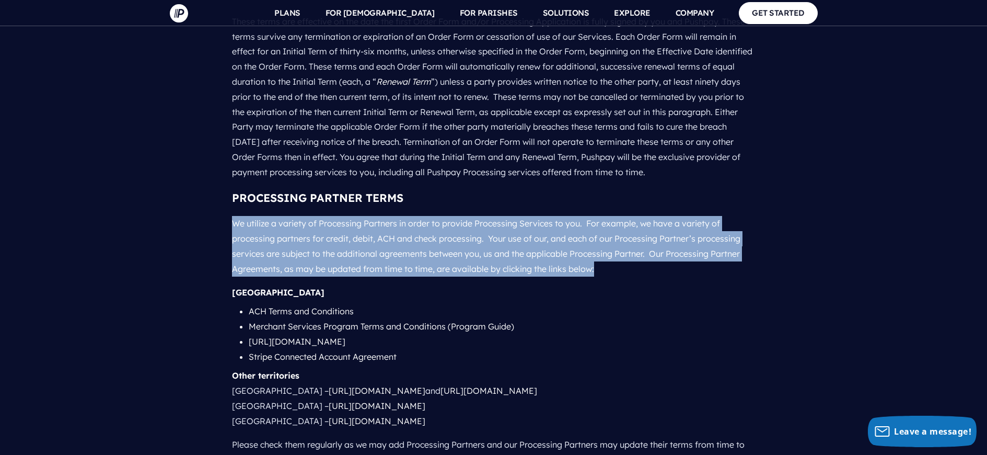
drag, startPoint x: 272, startPoint y: 166, endPoint x: 414, endPoint y: 233, distance: 157.4
click at [414, 233] on p "We utilize a variety of Processing Partners in order to provide Processing Serv…" at bounding box center [493, 246] width 523 height 68
drag, startPoint x: 291, startPoint y: 178, endPoint x: 531, endPoint y: 262, distance: 254.4
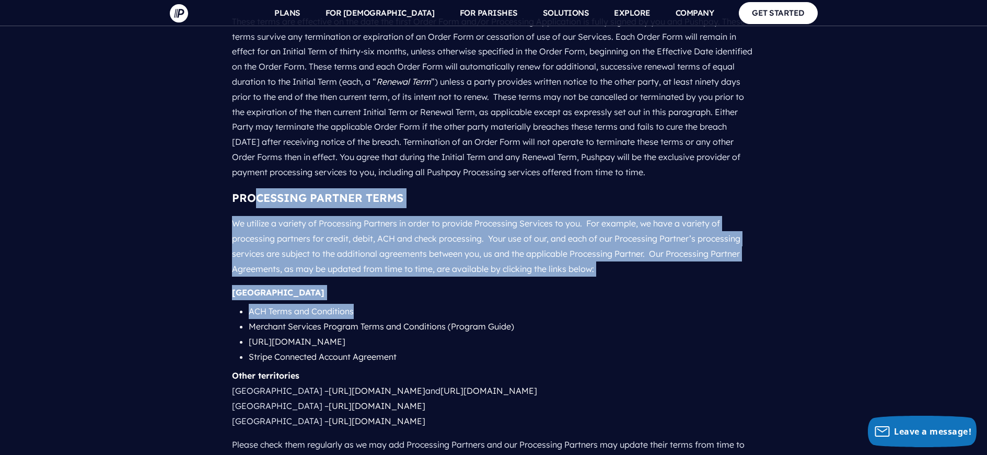
click at [531, 304] on li "ACH Terms and Conditions" at bounding box center [502, 311] width 507 height 15
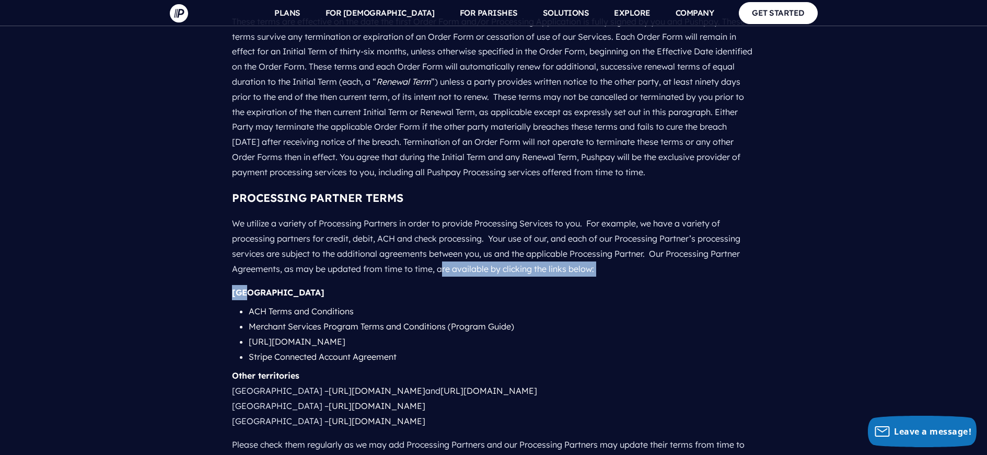
drag, startPoint x: 431, startPoint y: 246, endPoint x: 440, endPoint y: 223, distance: 25.3
click at [440, 223] on p "We utilize a variety of Processing Partners in order to provide Processing Serv…" at bounding box center [493, 246] width 523 height 68
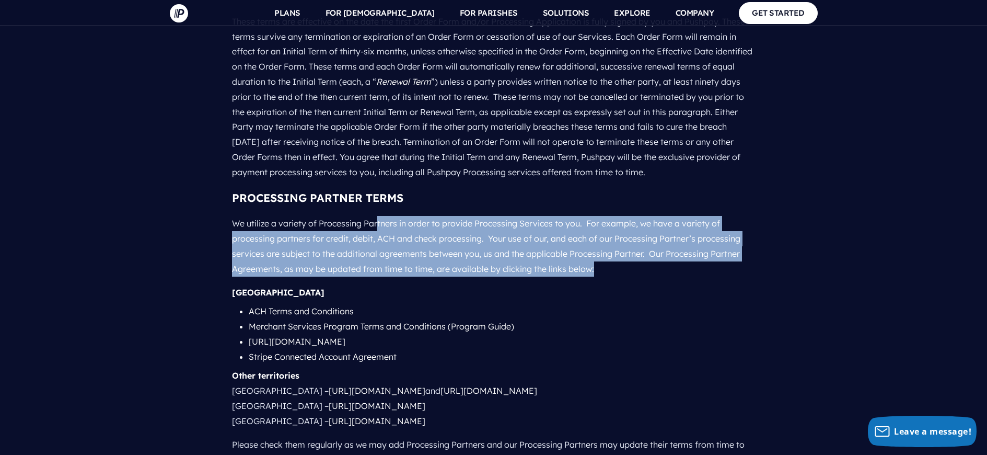
drag, startPoint x: 366, startPoint y: 181, endPoint x: 389, endPoint y: 243, distance: 66.0
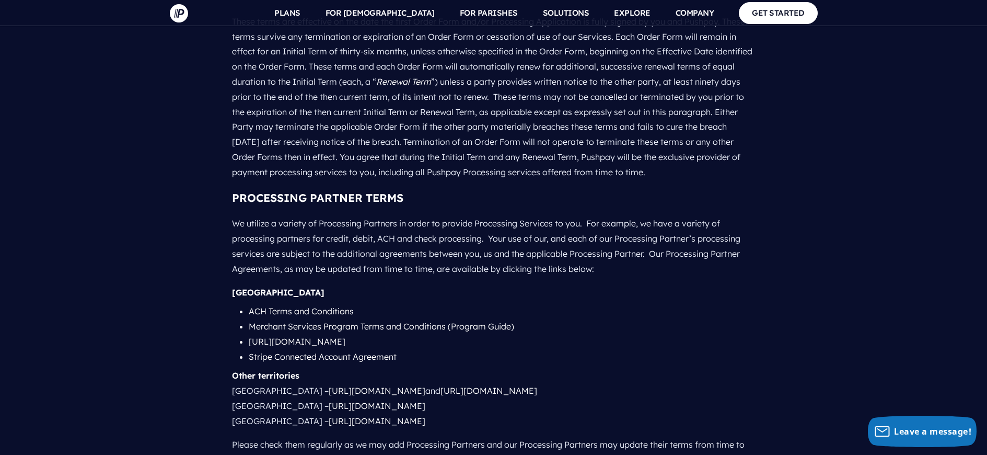
click at [389, 281] on p "[GEOGRAPHIC_DATA]" at bounding box center [493, 293] width 523 height 24
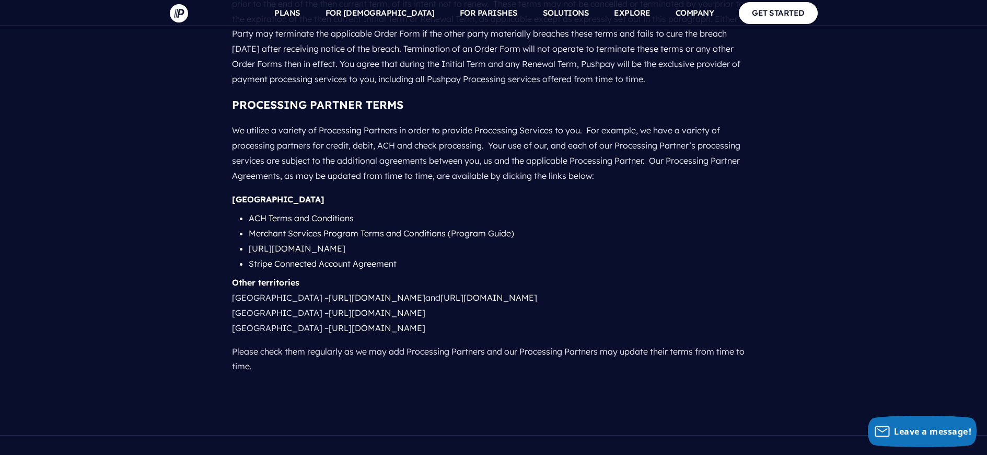
scroll to position [1324, 0]
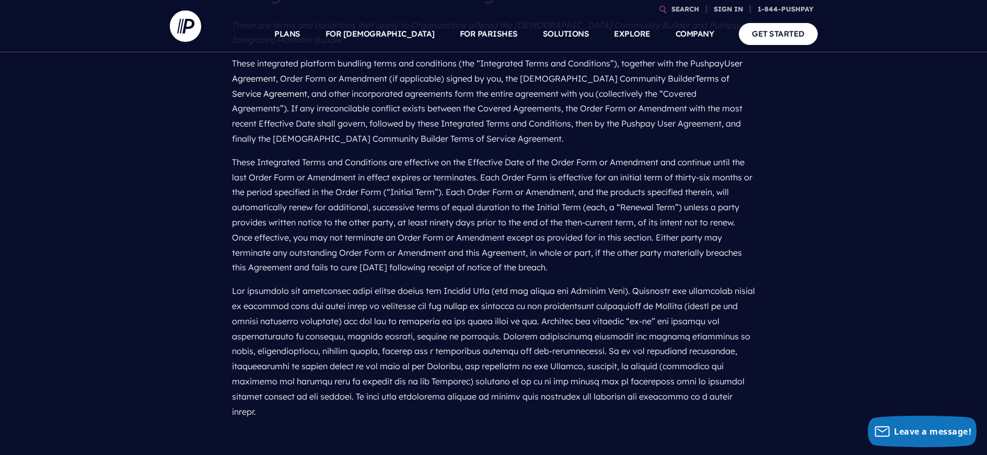
scroll to position [219, 0]
